Goal: Information Seeking & Learning: Learn about a topic

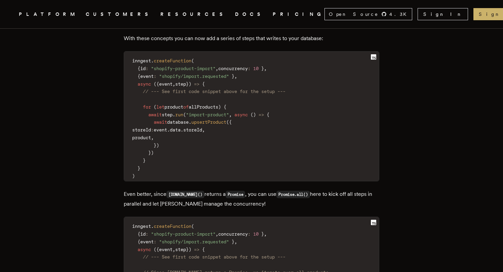
scroll to position [1408, 0]
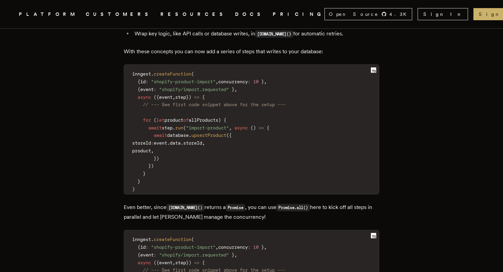
click at [266, 170] on code "inngest . createFunction ( { id : "shopify-product-import" , concurrency : 10 }…" at bounding box center [251, 131] width 255 height 125
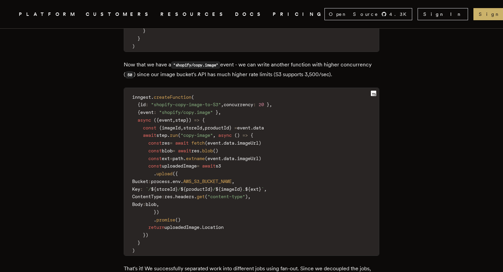
scroll to position [2128, 0]
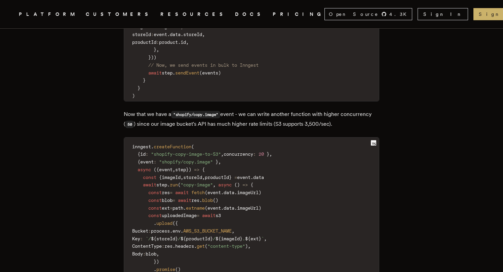
click at [252, 151] on span "concurrency" at bounding box center [239, 153] width 30 height 5
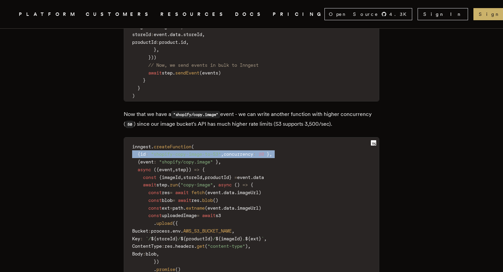
click at [252, 151] on span "concurrency" at bounding box center [239, 153] width 30 height 5
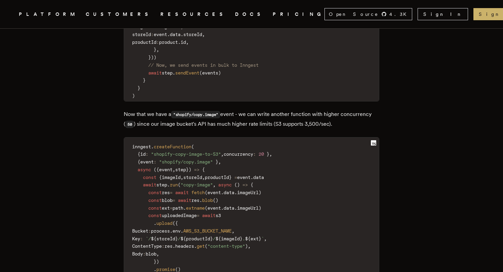
click at [260, 142] on code "inngest . createFunction ( { id : "shopify-copy-image-to-S3" , concurrency : 20…" at bounding box center [251, 223] width 255 height 164
drag, startPoint x: 238, startPoint y: 138, endPoint x: 278, endPoint y: 139, distance: 40.1
click at [278, 141] on code "inngest . createFunction ( { id : "shopify-copy-image-to-S3" , concurrency : 20…" at bounding box center [251, 223] width 255 height 164
copy code "concurrency : 20"
click at [337, 147] on code "inngest . createFunction ( { id : "shopify-copy-image-to-S3" , concurrency : 20…" at bounding box center [251, 223] width 255 height 164
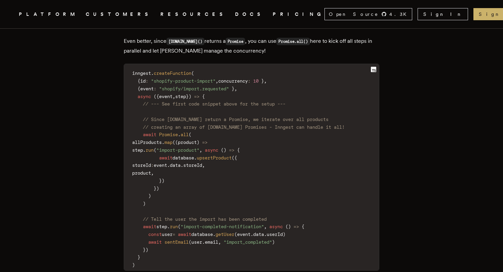
scroll to position [1578, 0]
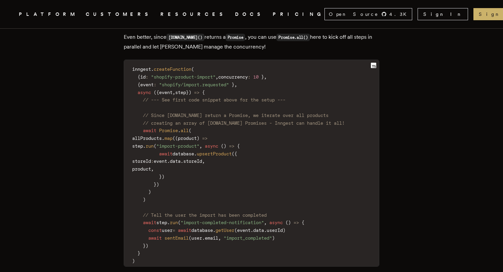
click at [164, 201] on code "inngest . createFunction ( { id : "shopify-product-import" , concurrency : 10 }…" at bounding box center [251, 165] width 255 height 202
click at [237, 235] on span ""import_completed"" at bounding box center [248, 237] width 48 height 5
drag, startPoint x: 148, startPoint y: 114, endPoint x: 246, endPoint y: 114, distance: 97.3
click at [244, 114] on code "inngest . createFunction ( { id : "shopify-product-import" , concurrency : 10 }…" at bounding box center [251, 165] width 255 height 202
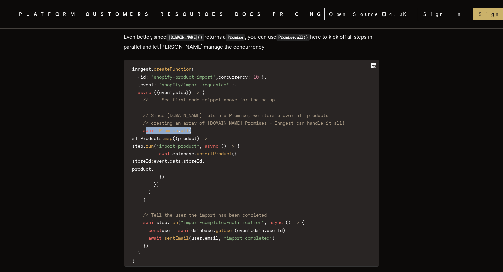
click at [246, 114] on code "inngest . createFunction ( { id : "shopify-product-import" , concurrency : 10 }…" at bounding box center [251, 165] width 255 height 202
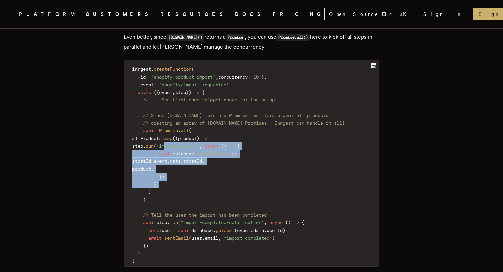
drag, startPoint x: 191, startPoint y: 127, endPoint x: 208, endPoint y: 165, distance: 41.3
click at [208, 165] on code "inngest . createFunction ( { id : "shopify-product-import" , concurrency : 10 }…" at bounding box center [251, 165] width 255 height 202
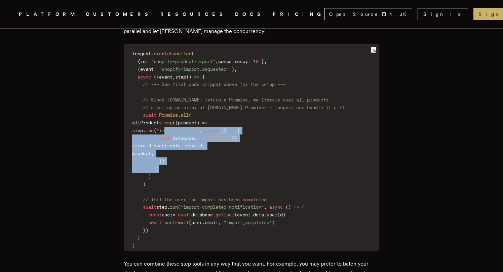
scroll to position [1592, 0]
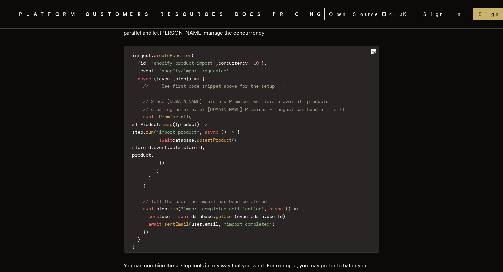
click at [210, 165] on code "inngest . createFunction ( { id : "shopify-product-import" , concurrency : 10 }…" at bounding box center [251, 151] width 255 height 202
drag, startPoint x: 166, startPoint y: 98, endPoint x: 194, endPoint y: 98, distance: 27.9
click at [194, 98] on code "inngest . createFunction ( { id : "shopify-product-import" , concurrency : 10 }…" at bounding box center [251, 151] width 255 height 202
copy code "Promise . all"
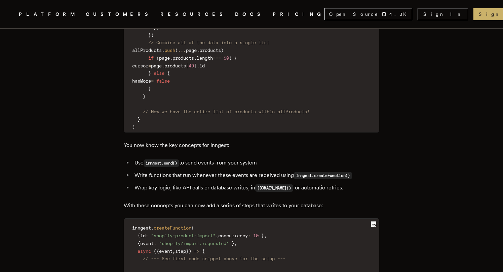
scroll to position [1069, 0]
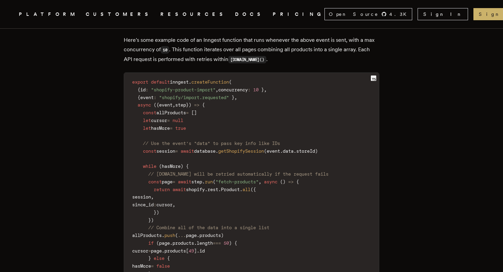
click at [173, 110] on span "allProducts" at bounding box center [171, 112] width 30 height 5
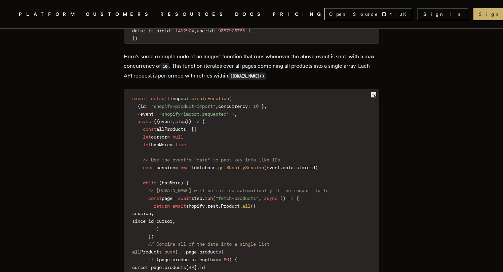
scroll to position [1051, 0]
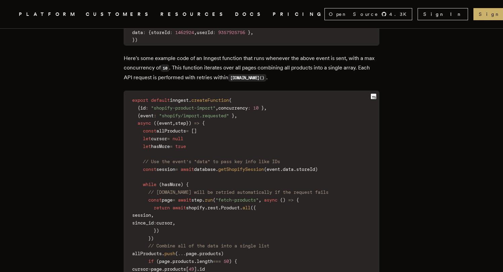
click at [142, 54] on p "Here's some example code of an Inngest function that runs whenever the above ev…" at bounding box center [252, 68] width 256 height 29
copy p "concurrency"
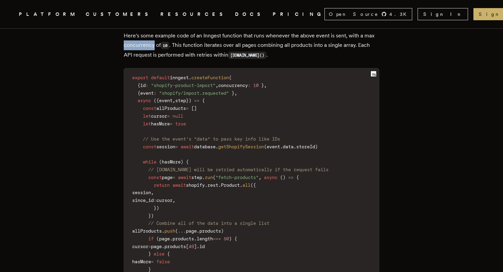
scroll to position [1077, 0]
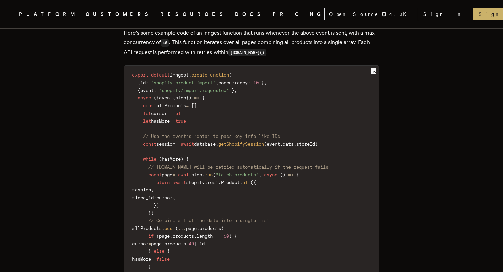
click at [167, 110] on span "cursor" at bounding box center [159, 112] width 16 height 5
click at [175, 133] on span "// Use the event's "data" to pass key info like IDs" at bounding box center [211, 135] width 137 height 5
click at [175, 141] on span "session" at bounding box center [165, 143] width 19 height 5
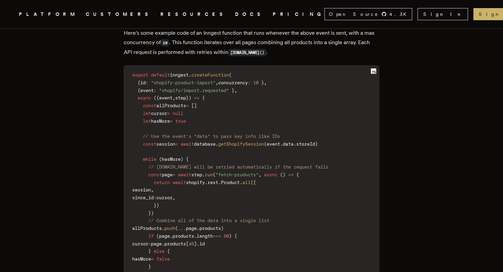
click at [175, 141] on span "session" at bounding box center [165, 143] width 19 height 5
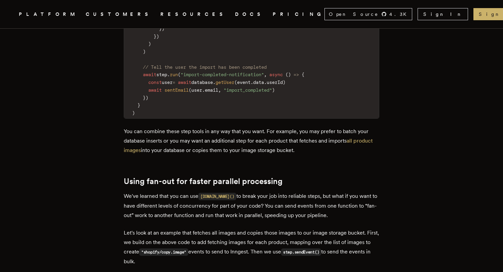
scroll to position [1693, 0]
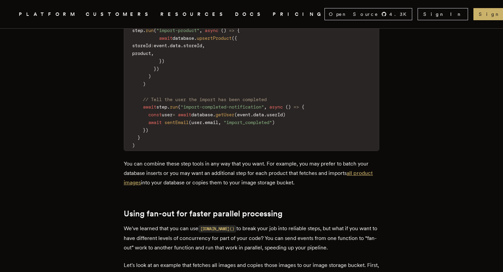
click at [150, 170] on link "all product images" at bounding box center [248, 178] width 249 height 16
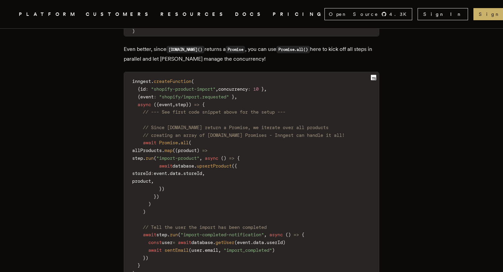
scroll to position [1569, 0]
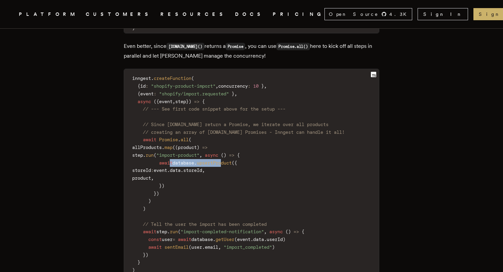
drag, startPoint x: 176, startPoint y: 142, endPoint x: 231, endPoint y: 142, distance: 55.2
click at [231, 142] on code "inngest . createFunction ( { id : "shopify-product-import" , concurrency : 10 }…" at bounding box center [251, 174] width 255 height 202
click at [231, 160] on span "upsertProduct" at bounding box center [214, 162] width 35 height 5
drag, startPoint x: 184, startPoint y: 138, endPoint x: 232, endPoint y: 138, distance: 47.4
click at [232, 138] on code "inngest . createFunction ( { id : "shopify-product-import" , concurrency : 10 }…" at bounding box center [251, 174] width 255 height 202
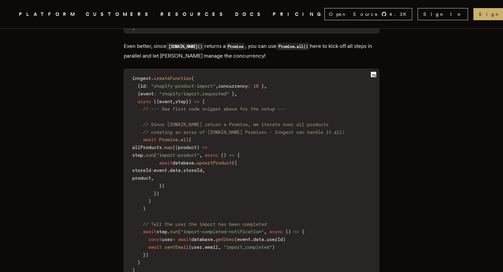
click at [205, 152] on span at bounding box center [203, 154] width 3 height 5
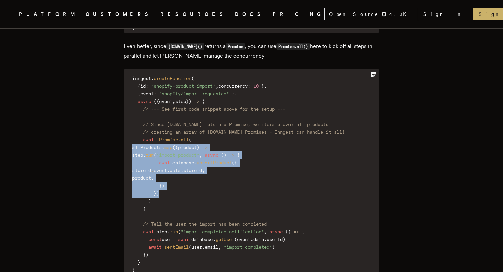
drag, startPoint x: 192, startPoint y: 173, endPoint x: 130, endPoint y: 133, distance: 74.2
click at [130, 133] on code "inngest . createFunction ( { id : "shopify-product-import" , concurrency : 10 }…" at bounding box center [251, 174] width 255 height 202
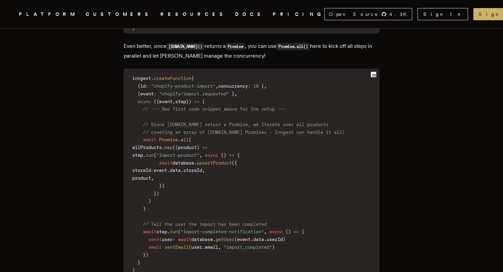
click at [151, 175] on span "product" at bounding box center [141, 177] width 19 height 5
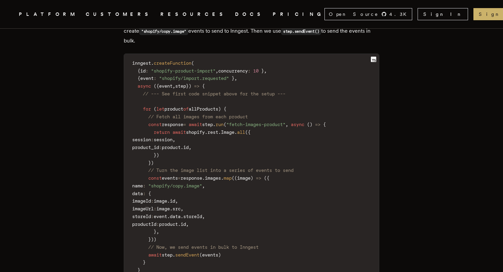
scroll to position [1937, 0]
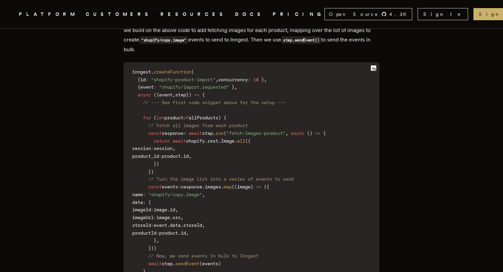
click at [175, 184] on span "events" at bounding box center [170, 186] width 16 height 5
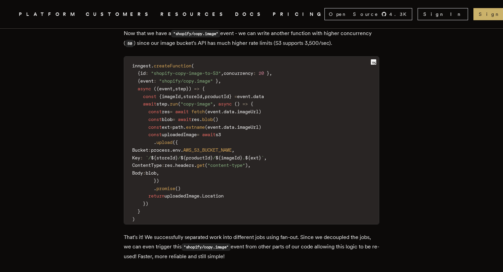
scroll to position [2212, 0]
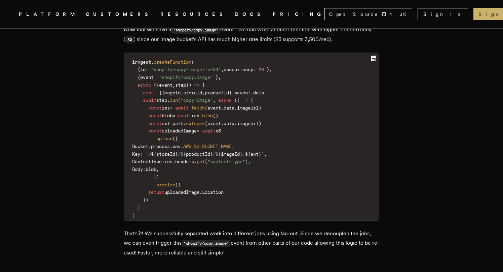
click at [152, 105] on span "const" at bounding box center [154, 107] width 13 height 5
drag, startPoint x: 152, startPoint y: 90, endPoint x: 175, endPoint y: 173, distance: 86.5
click at [175, 173] on code "inngest . createFunction ( { id : "shopify-copy-image-to-S3" , concurrency : 20…" at bounding box center [251, 139] width 255 height 164
click at [200, 189] on span "uploadedImage" at bounding box center [182, 191] width 35 height 5
drag, startPoint x: 168, startPoint y: 56, endPoint x: 234, endPoint y: 56, distance: 65.6
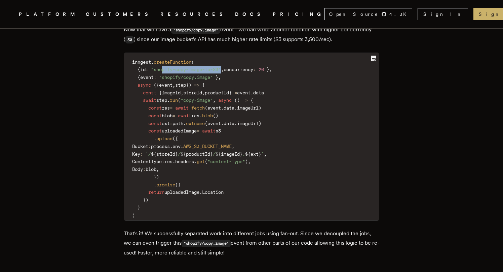
click at [234, 57] on code "inngest . createFunction ( { id : "shopify-copy-image-to-S3" , concurrency : 20…" at bounding box center [251, 139] width 255 height 164
click at [235, 57] on code "inngest . createFunction ( { id : "shopify-copy-image-to-S3" , concurrency : 20…" at bounding box center [251, 139] width 255 height 164
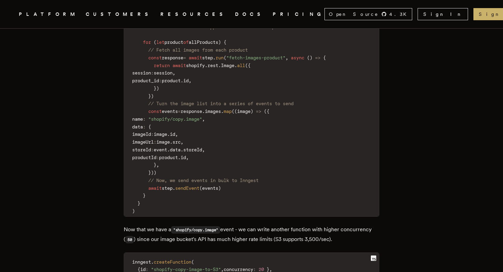
scroll to position [1972, 0]
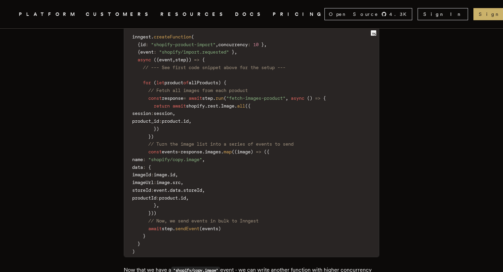
click at [178, 95] on span "response" at bounding box center [173, 97] width 22 height 5
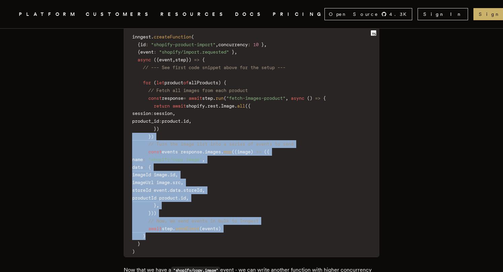
drag, startPoint x: 251, startPoint y: 217, endPoint x: 113, endPoint y: 116, distance: 170.8
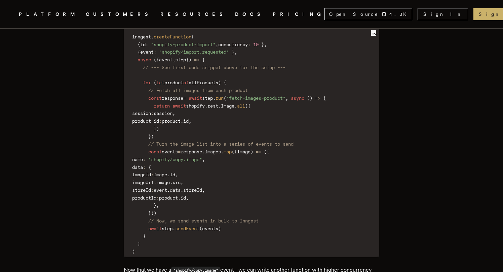
click at [172, 95] on span "response" at bounding box center [173, 97] width 22 height 5
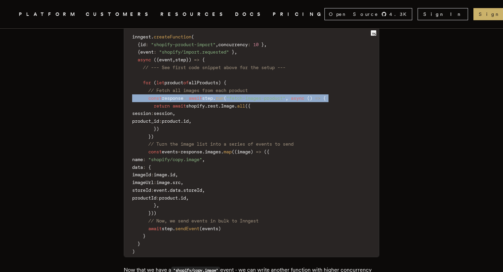
click at [172, 95] on span "response" at bounding box center [173, 97] width 22 height 5
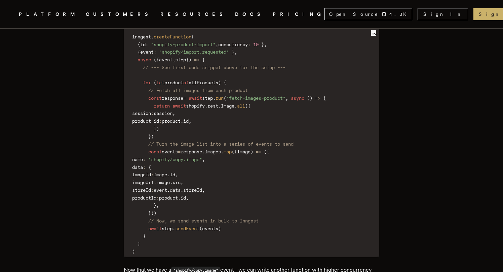
click at [173, 103] on span at bounding box center [171, 105] width 3 height 5
click at [176, 95] on span "response" at bounding box center [173, 97] width 22 height 5
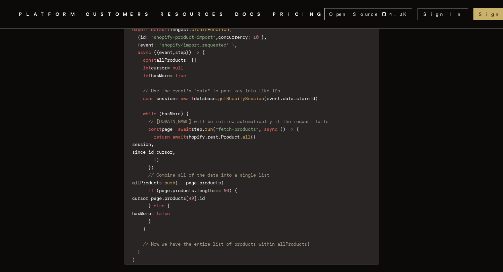
scroll to position [1109, 0]
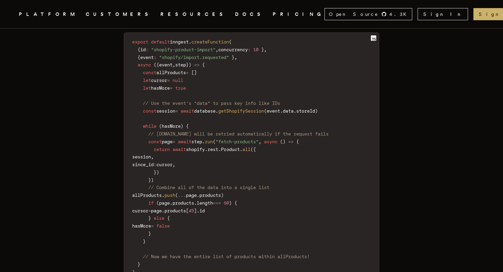
click at [162, 192] on span "allProducts" at bounding box center [147, 194] width 30 height 5
click at [203, 198] on code "export default inngest . createFunction ( { id : "shopify-product-import" , con…" at bounding box center [251, 157] width 255 height 240
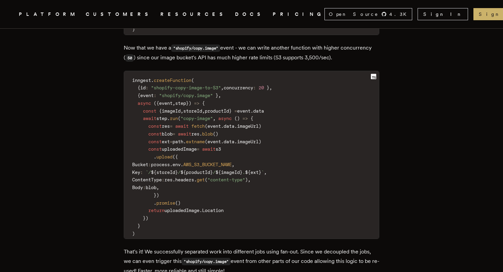
scroll to position [2330, 0]
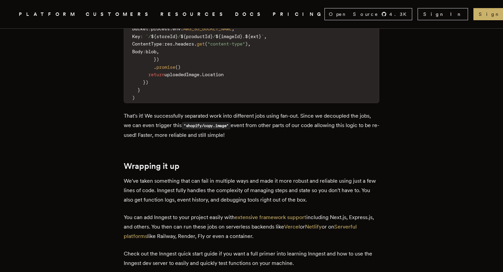
click at [210, 212] on p "You can add Inngest to your project easily with extensive framework support inc…" at bounding box center [252, 226] width 256 height 28
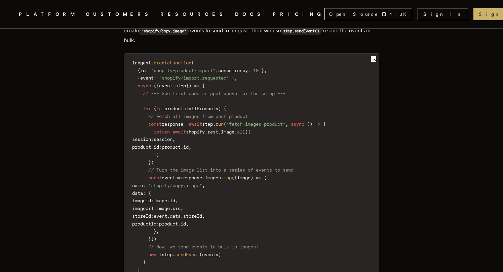
scroll to position [1951, 0]
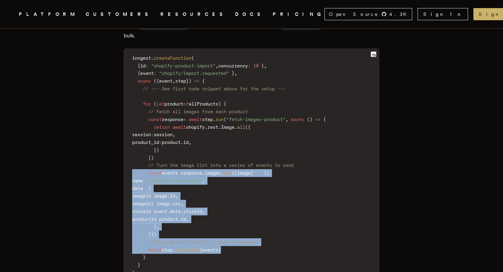
drag, startPoint x: 239, startPoint y: 233, endPoint x: 113, endPoint y: 155, distance: 148.7
copy code "const events = response . images . map ( ( image ) => ( { name : "shopify/copy.…"
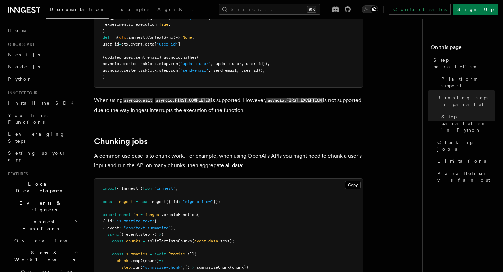
scroll to position [918, 0]
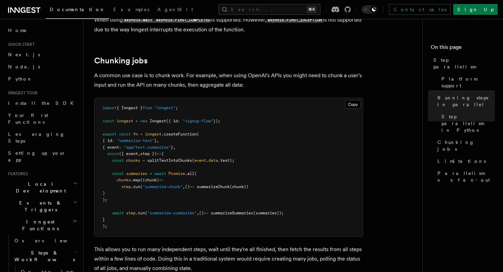
click at [174, 158] on span "splitTextIntoChunks" at bounding box center [169, 160] width 45 height 5
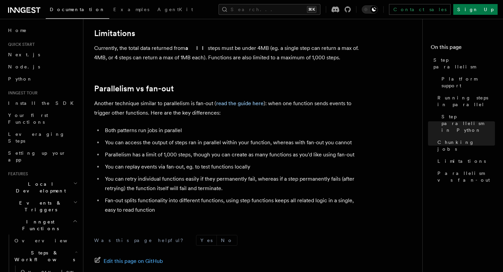
scroll to position [1173, 0]
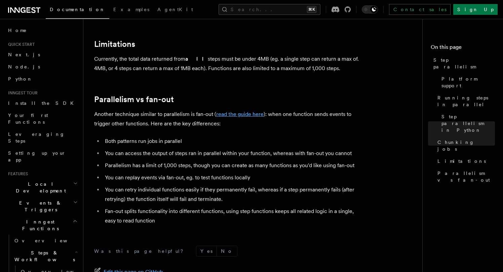
click at [241, 111] on link "read the guide here" at bounding box center [239, 114] width 47 height 6
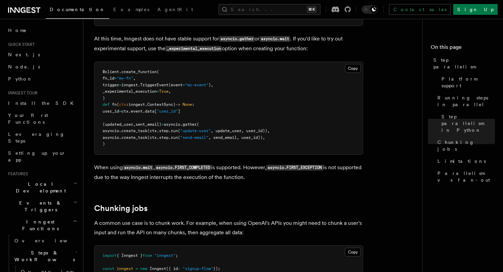
scroll to position [643, 0]
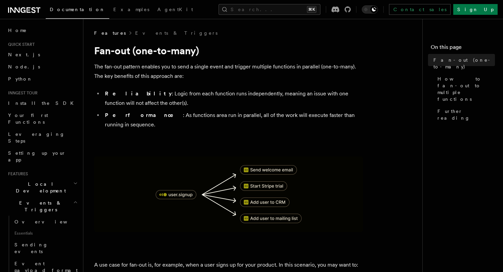
click at [321, 187] on img at bounding box center [228, 193] width 269 height 75
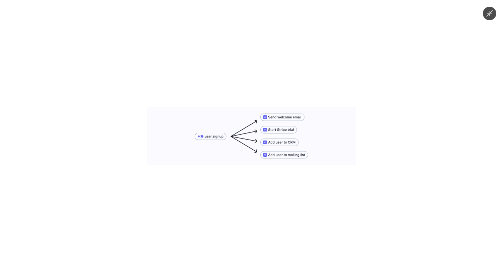
click at [494, 15] on button "Minimize image" at bounding box center [489, 13] width 13 height 13
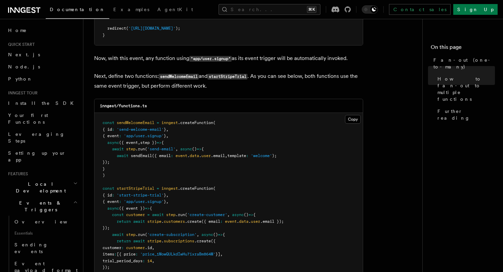
scroll to position [573, 0]
drag, startPoint x: 134, startPoint y: 130, endPoint x: 168, endPoint y: 131, distance: 34.3
click at [168, 131] on pre "const sendWelcomeEmail = inngest .createFunction ( { id : 'send-welcome-email' …" at bounding box center [229, 205] width 269 height 184
drag, startPoint x: 130, startPoint y: 195, endPoint x: 171, endPoint y: 195, distance: 41.1
click at [169, 200] on span "{ event : 'app/user.signup' } ," at bounding box center [136, 202] width 66 height 5
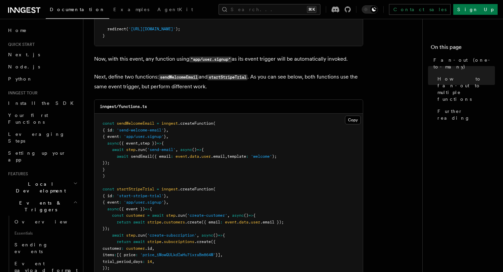
click at [166, 200] on span "}" at bounding box center [165, 202] width 2 height 5
drag, startPoint x: 169, startPoint y: 195, endPoint x: 133, endPoint y: 195, distance: 35.7
click at [133, 200] on span "'app/user.signup'" at bounding box center [144, 202] width 40 height 5
